Goal: Task Accomplishment & Management: Use online tool/utility

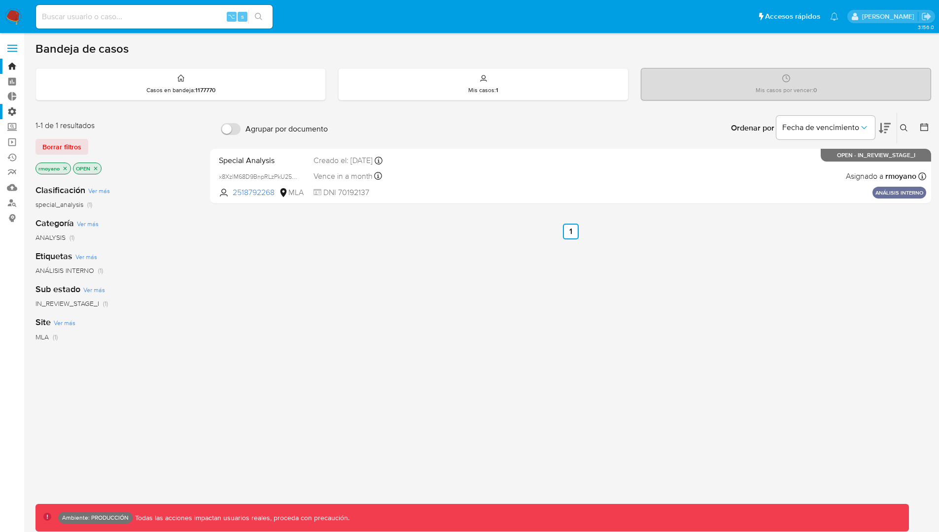
click at [16, 114] on label "Administración" at bounding box center [58, 111] width 117 height 15
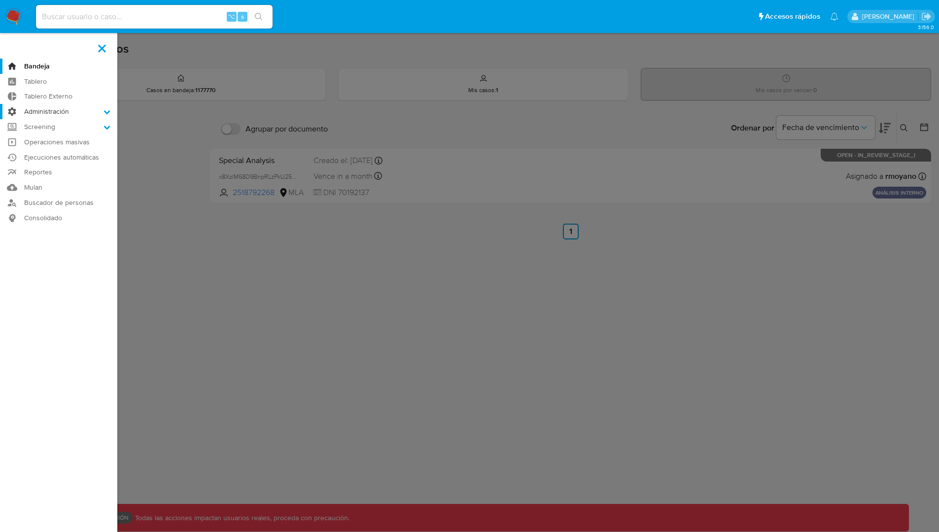
click at [0, 0] on input "Administración" at bounding box center [0, 0] width 0 height 0
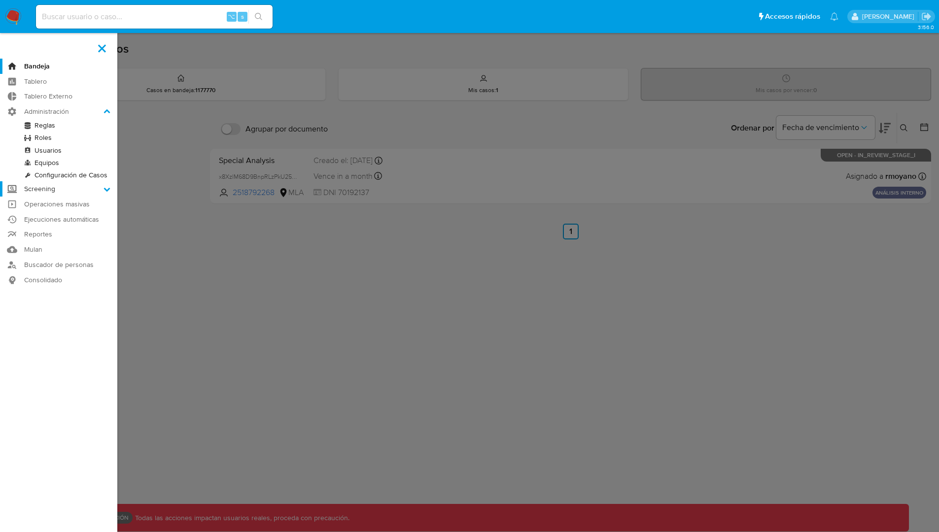
click at [24, 183] on label "Screening" at bounding box center [58, 188] width 117 height 15
click at [0, 0] on input "Screening" at bounding box center [0, 0] width 0 height 0
click at [58, 142] on link "Administrador de Listas" at bounding box center [58, 141] width 117 height 12
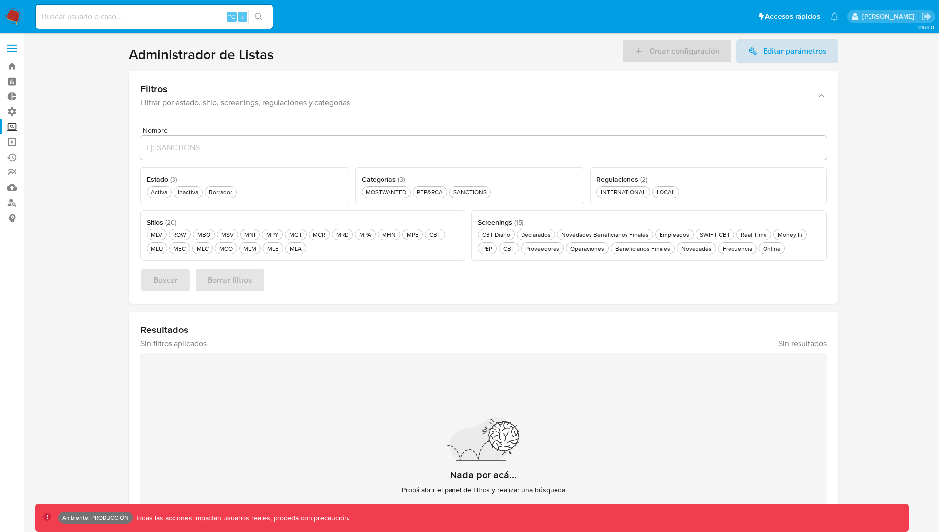
click at [779, 53] on span "Editar parámetros" at bounding box center [795, 51] width 64 height 24
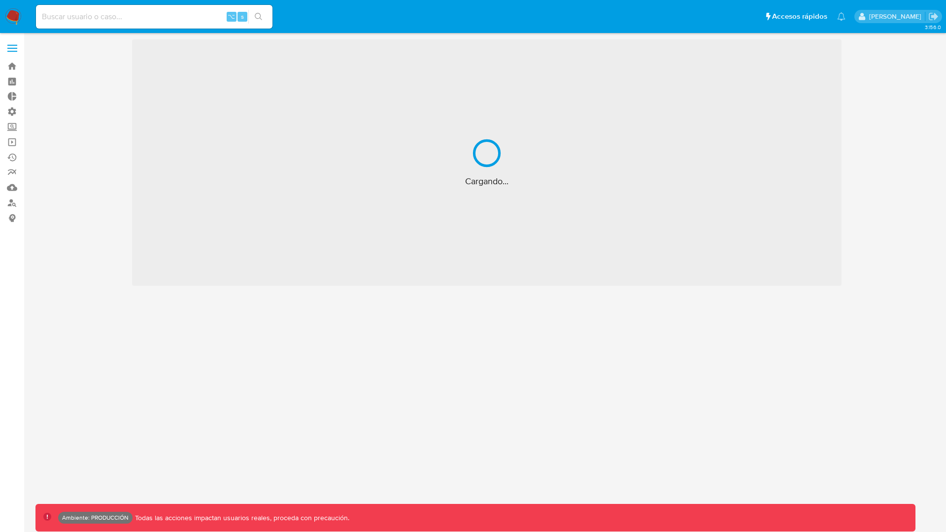
click at [81, 127] on section "Cargando..." at bounding box center [486, 162] width 903 height 246
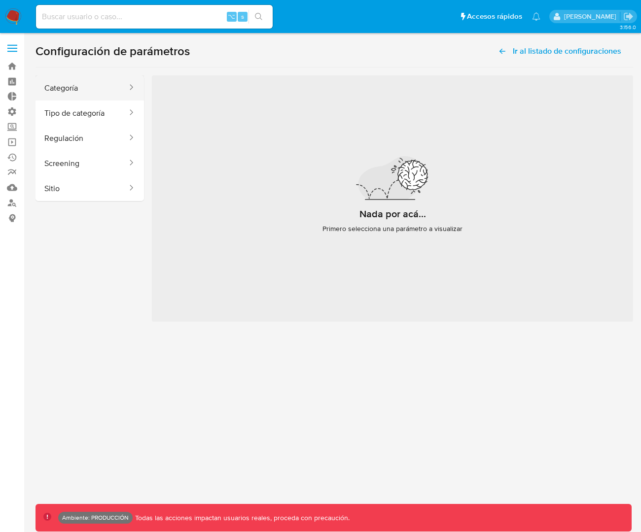
click at [102, 93] on button "Categoría" at bounding box center [81, 87] width 93 height 25
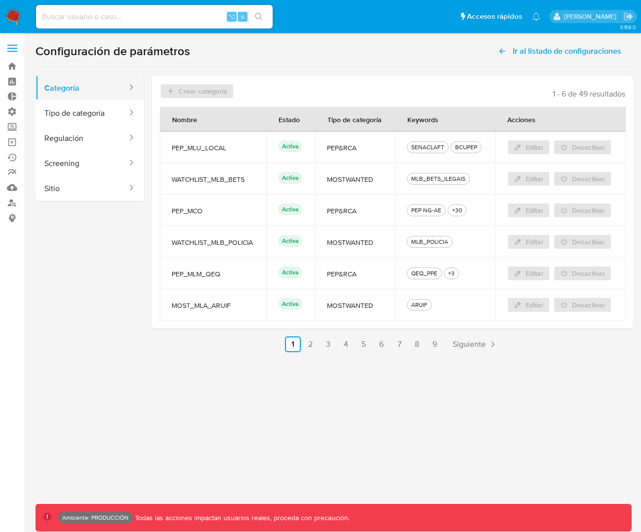
click at [99, 92] on button "Categoría" at bounding box center [81, 87] width 93 height 25
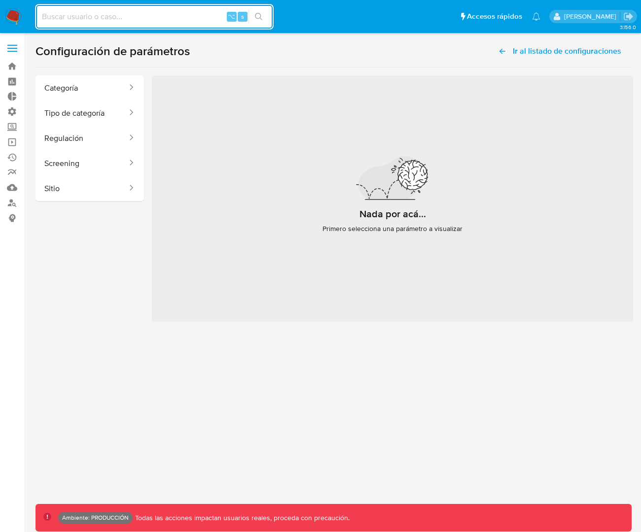
click at [322, 167] on div at bounding box center [392, 178] width 158 height 43
click at [108, 95] on button "Categoría" at bounding box center [81, 87] width 93 height 25
